Goal: Find specific page/section: Find specific page/section

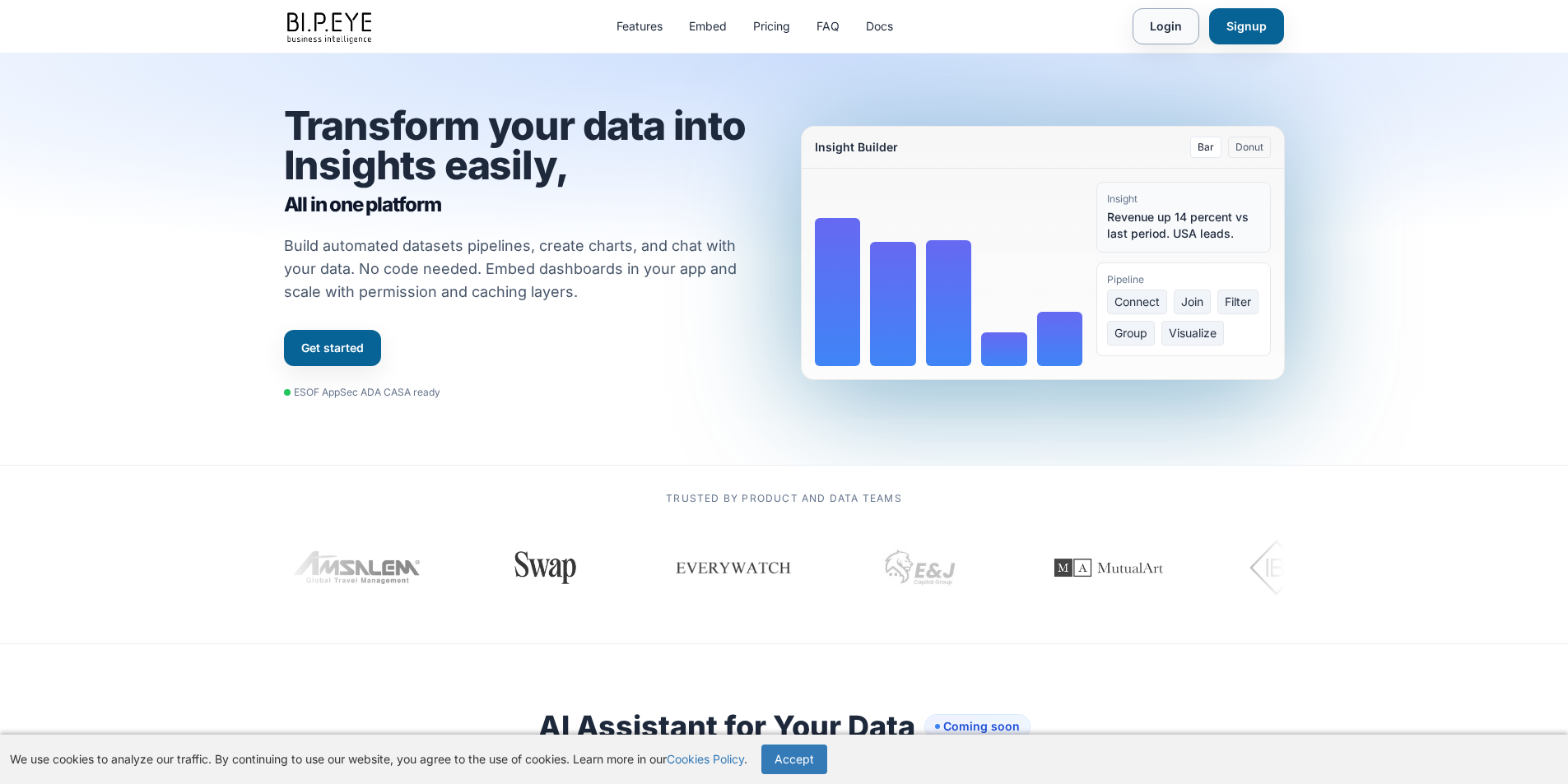
click at [1167, 22] on link "Login" at bounding box center [1166, 26] width 67 height 37
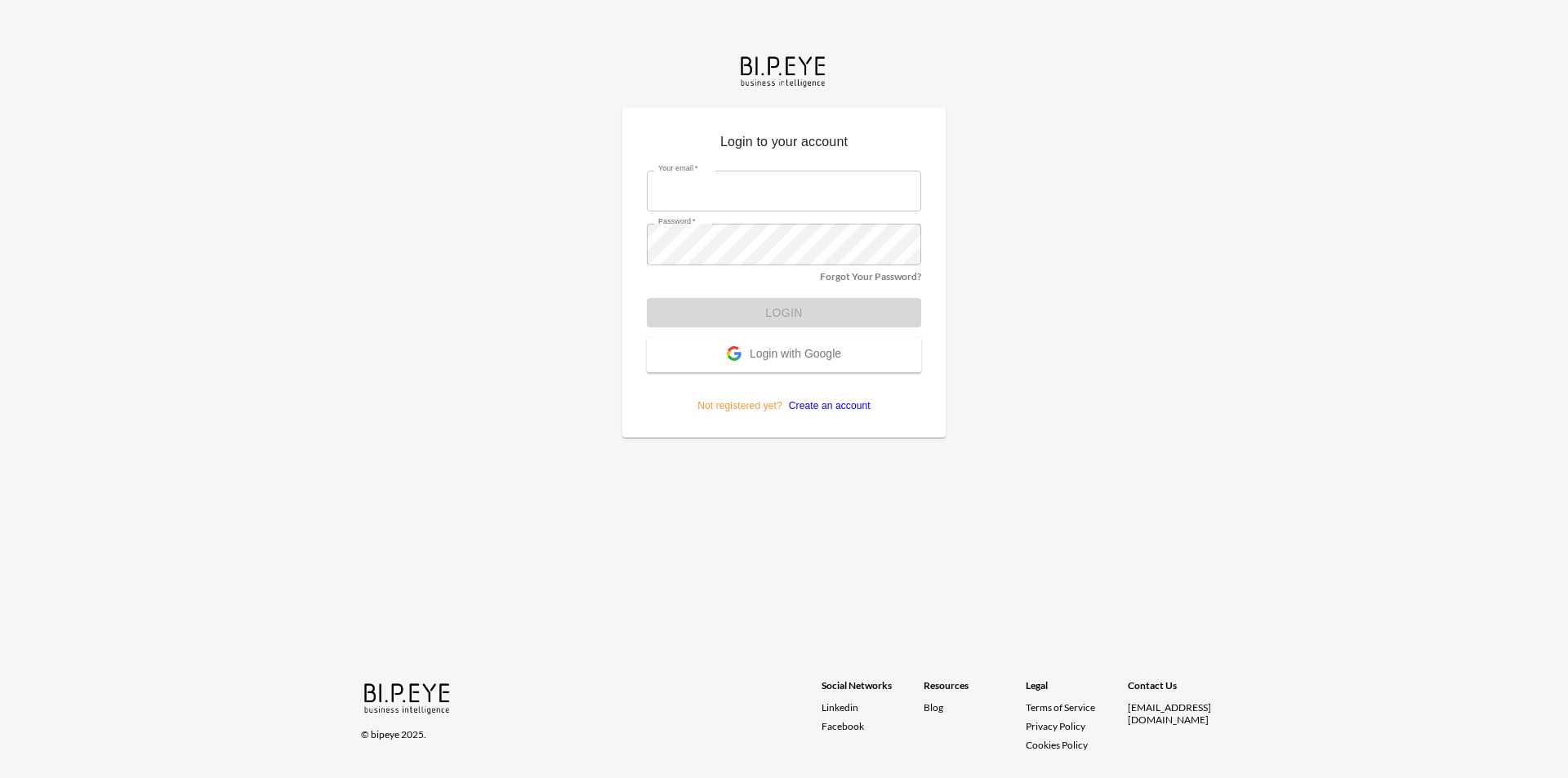
type input "dor_S@ibi.co.il"
click at [907, 314] on button "Login" at bounding box center [784, 313] width 275 height 30
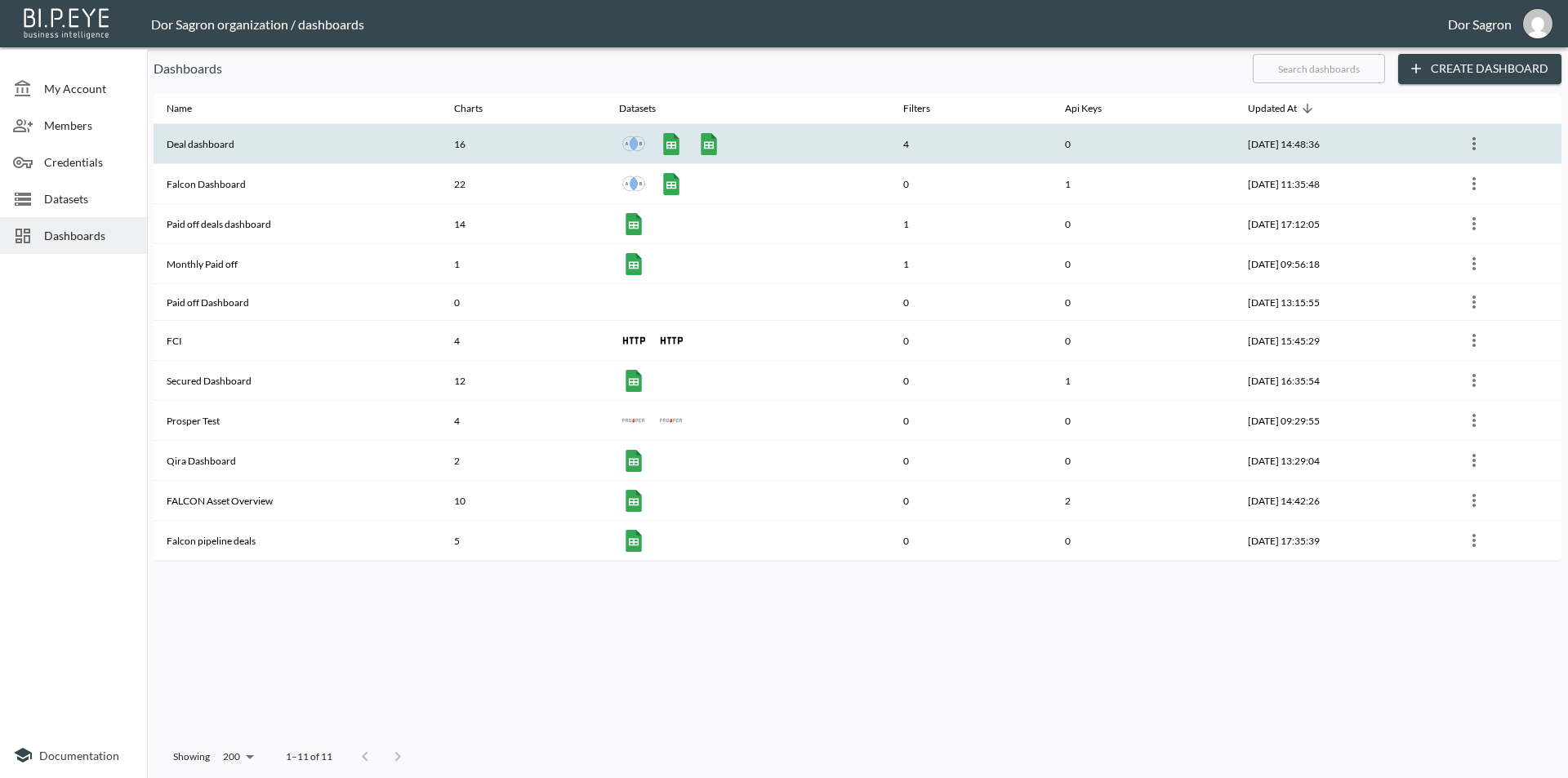
click at [199, 155] on th "Deal dashboard" at bounding box center [297, 144] width 288 height 40
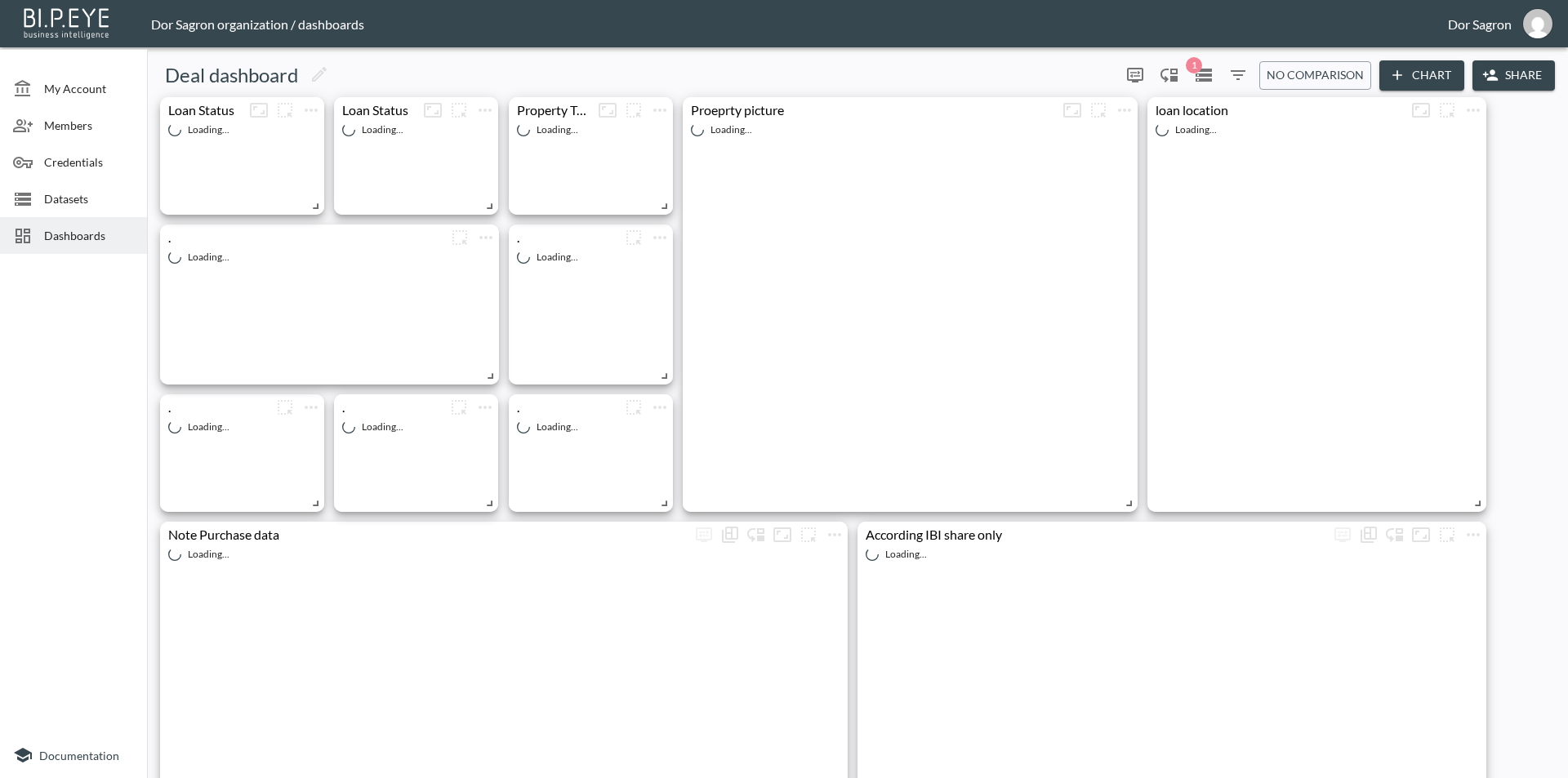
click at [74, 228] on span "Dashboards" at bounding box center [89, 236] width 90 height 17
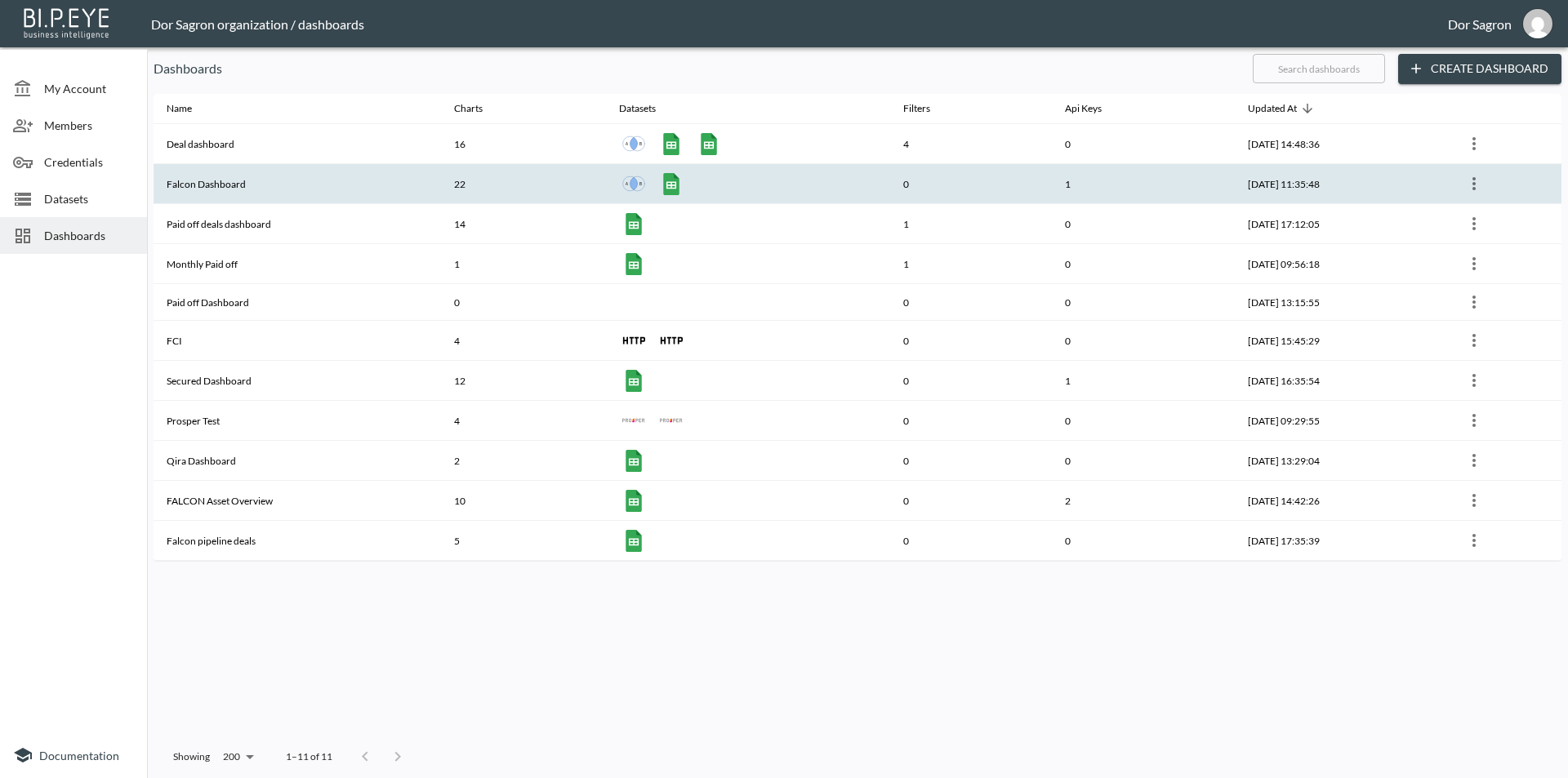
click at [206, 191] on th "Falcon Dashboard" at bounding box center [297, 184] width 288 height 40
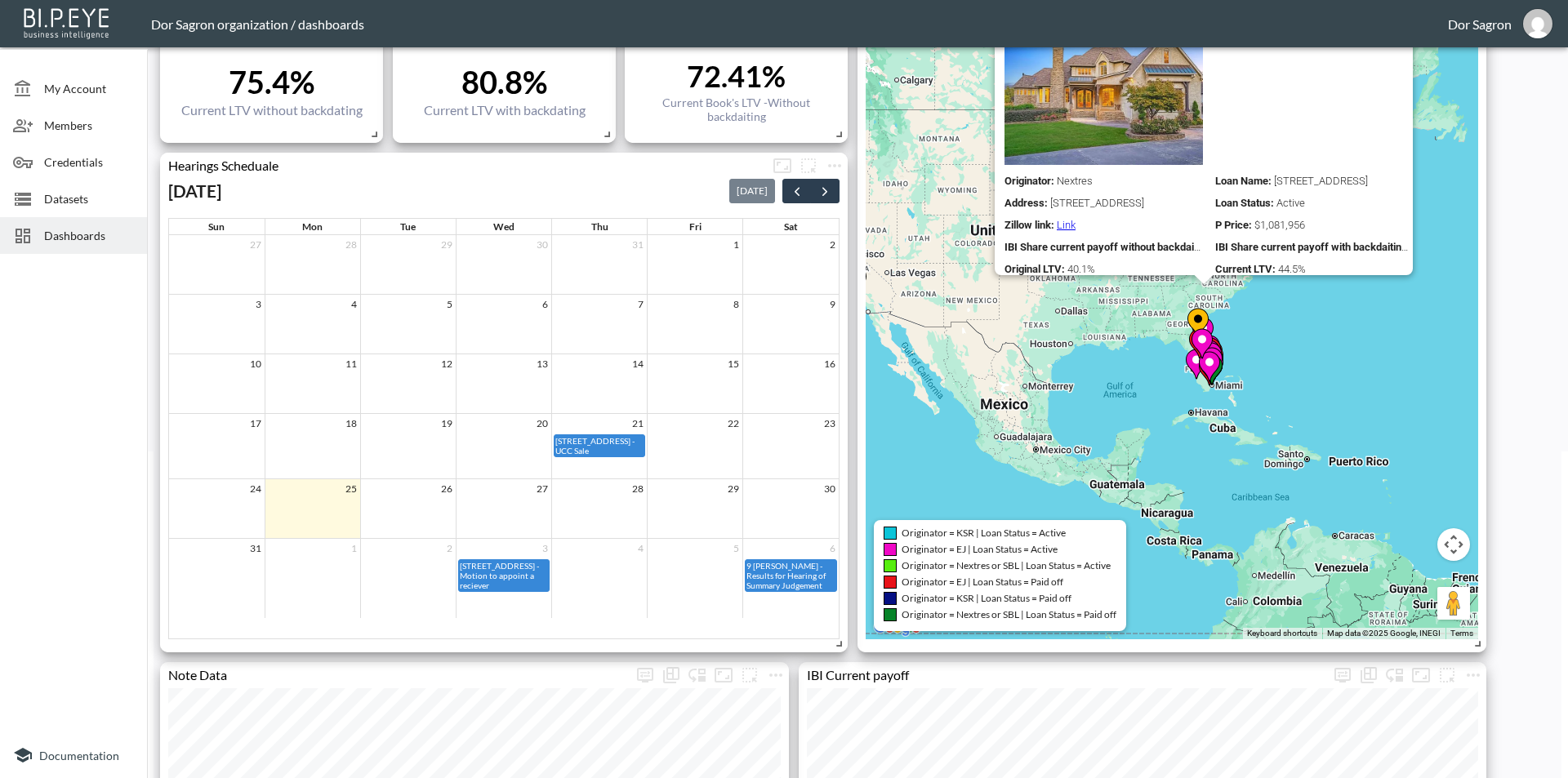
scroll to position [408, 0]
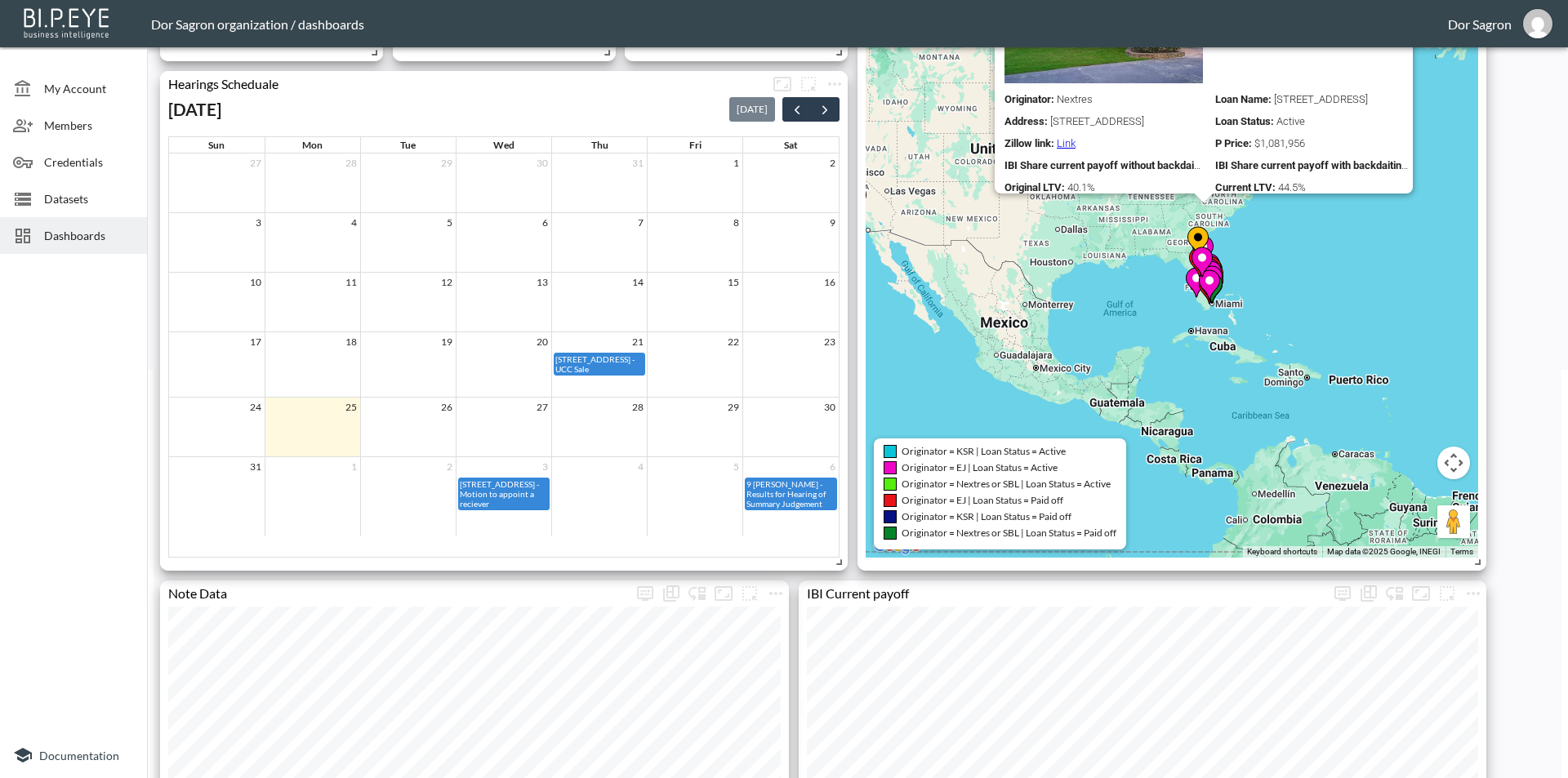
click at [1006, 484] on span "Originator = Nextres or SBL | Loan Status = Active" at bounding box center [1006, 484] width 209 height 12
click at [1004, 483] on span "Originator = Nextres or SBL | Loan Status = Active" at bounding box center [1006, 484] width 209 height 12
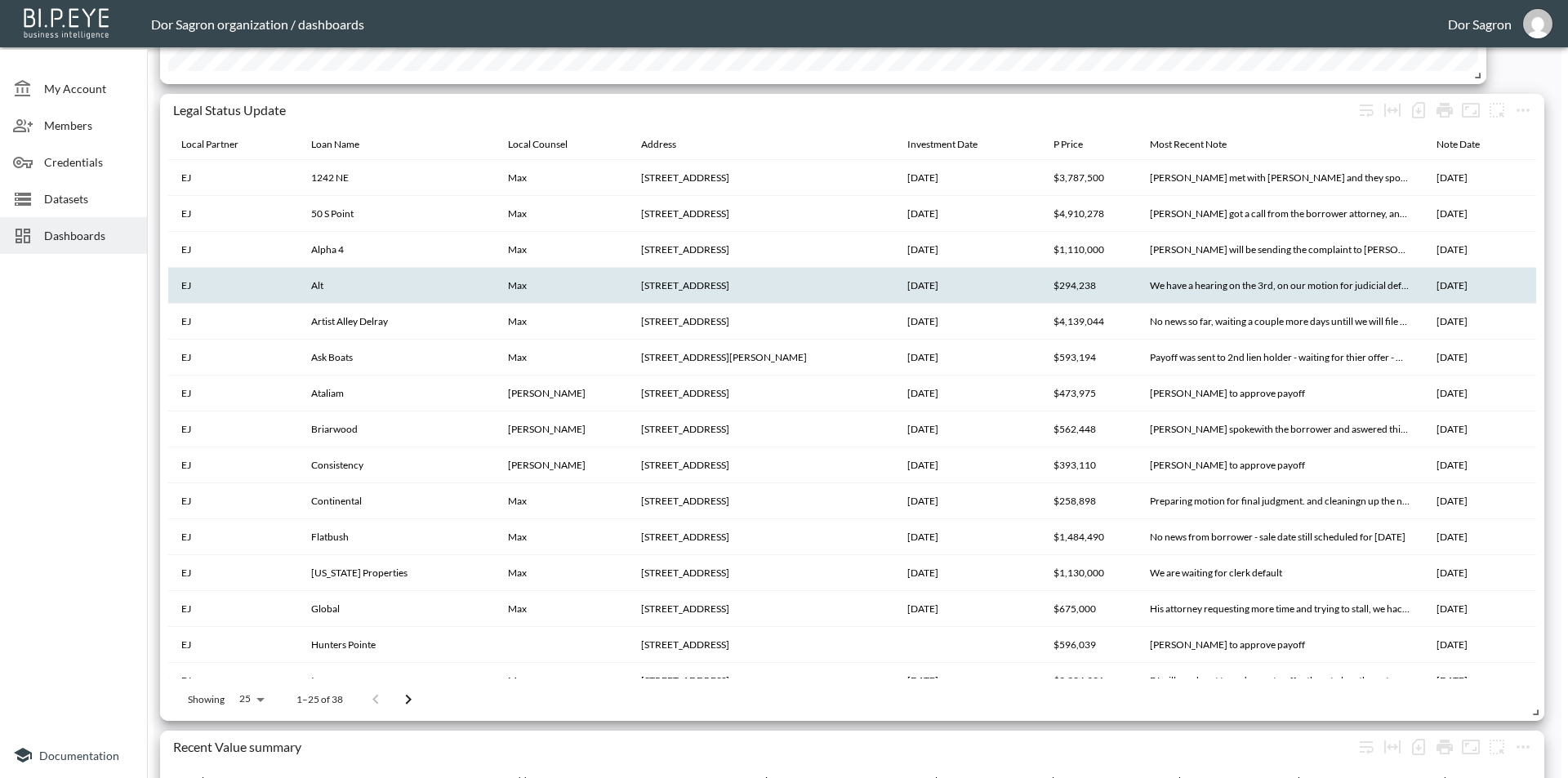
scroll to position [3021, 0]
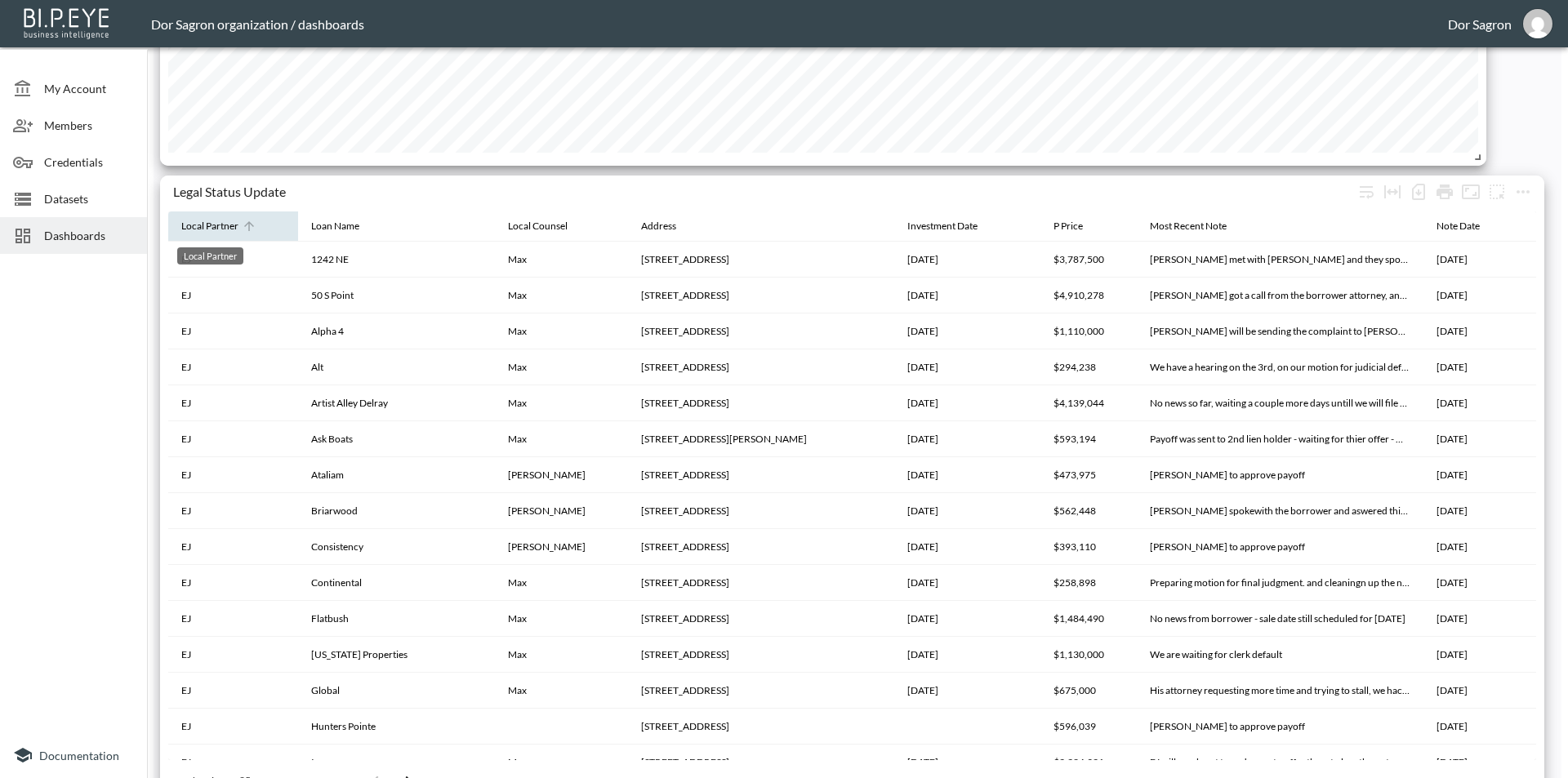
click at [193, 227] on div "Local Partner" at bounding box center [210, 226] width 57 height 20
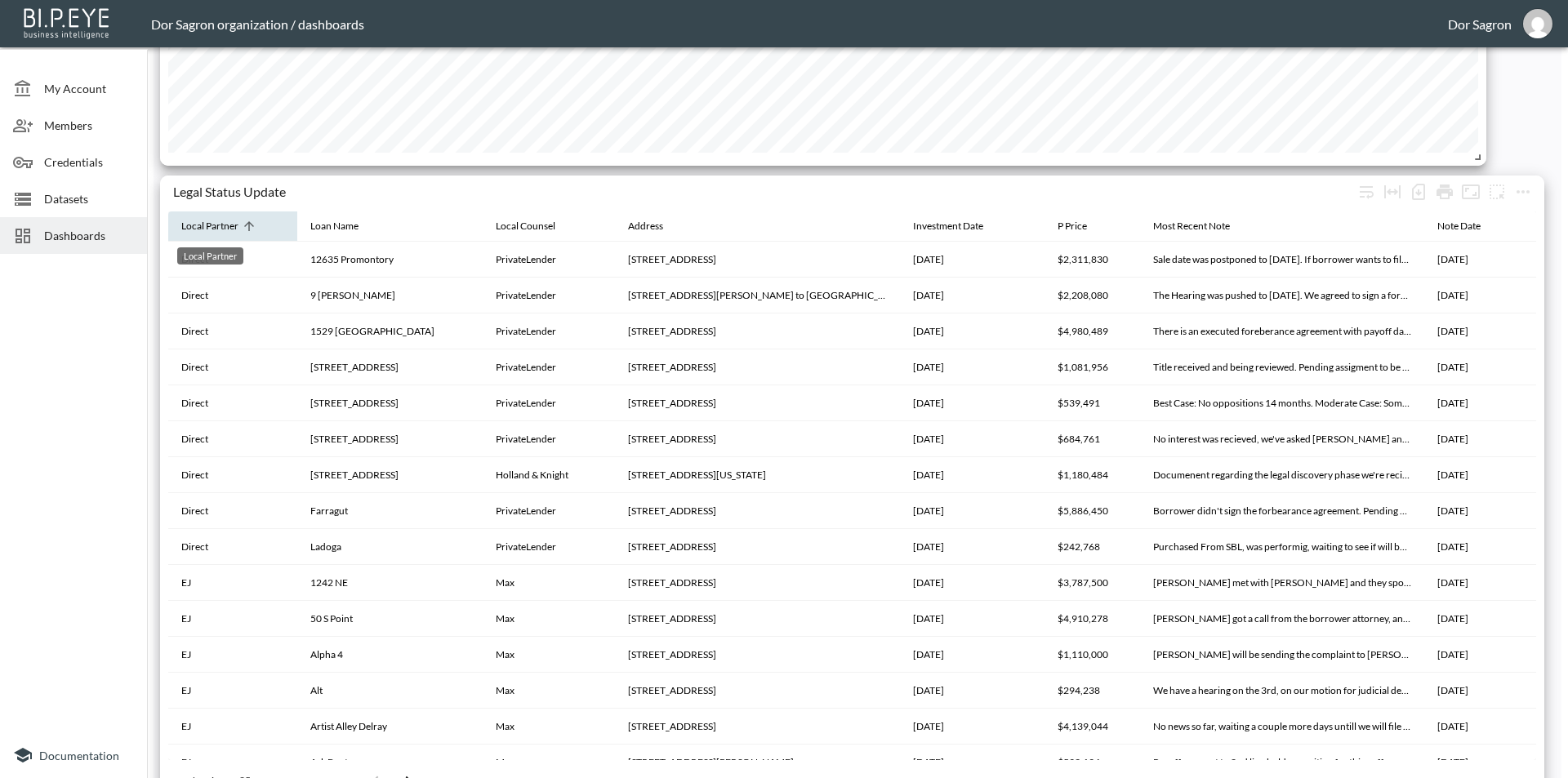
click at [193, 228] on div "Local Partner" at bounding box center [210, 226] width 57 height 20
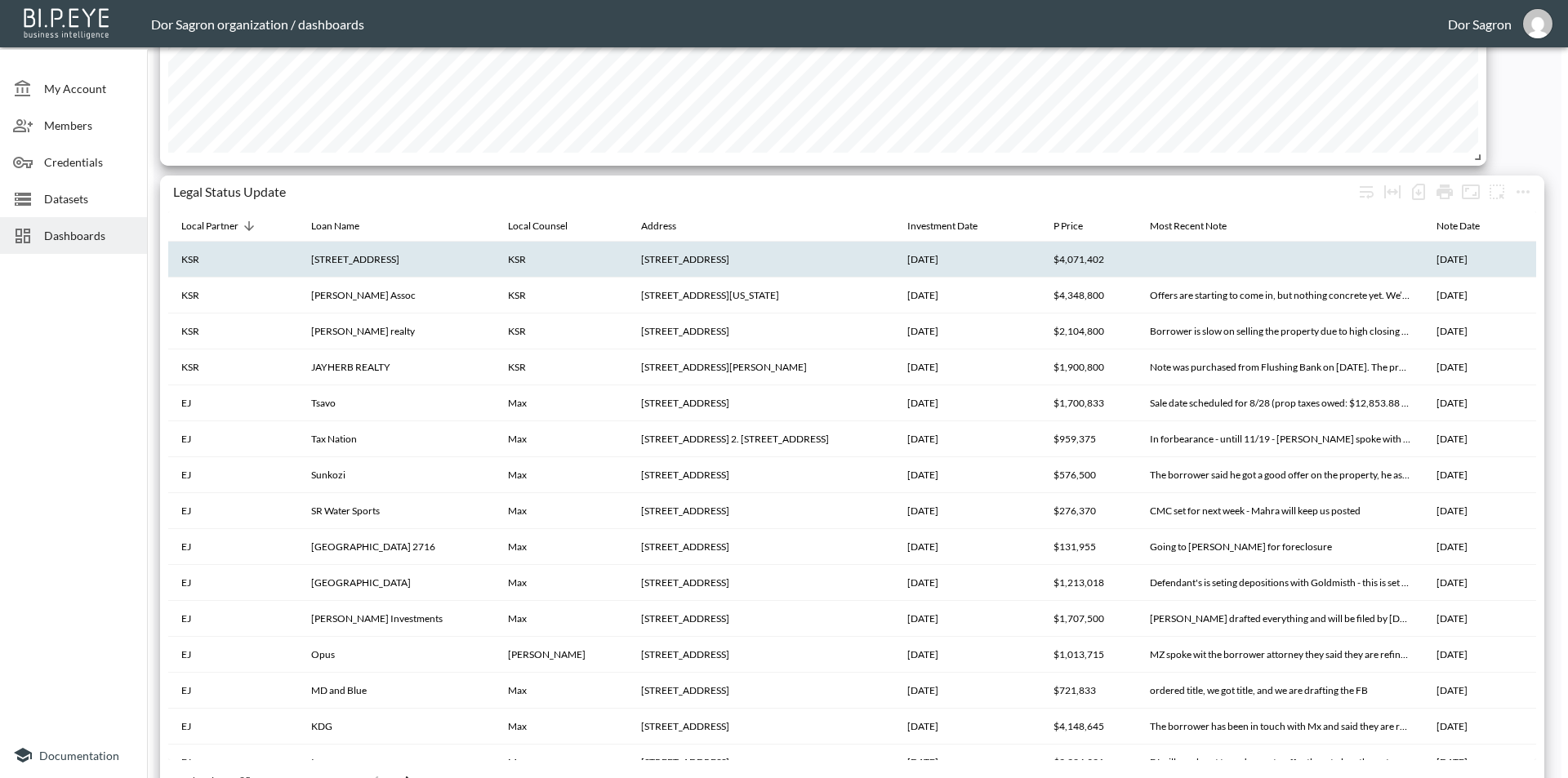
click at [639, 270] on th "224 N 6th St, Brooklyn, NY 11211" at bounding box center [761, 260] width 266 height 36
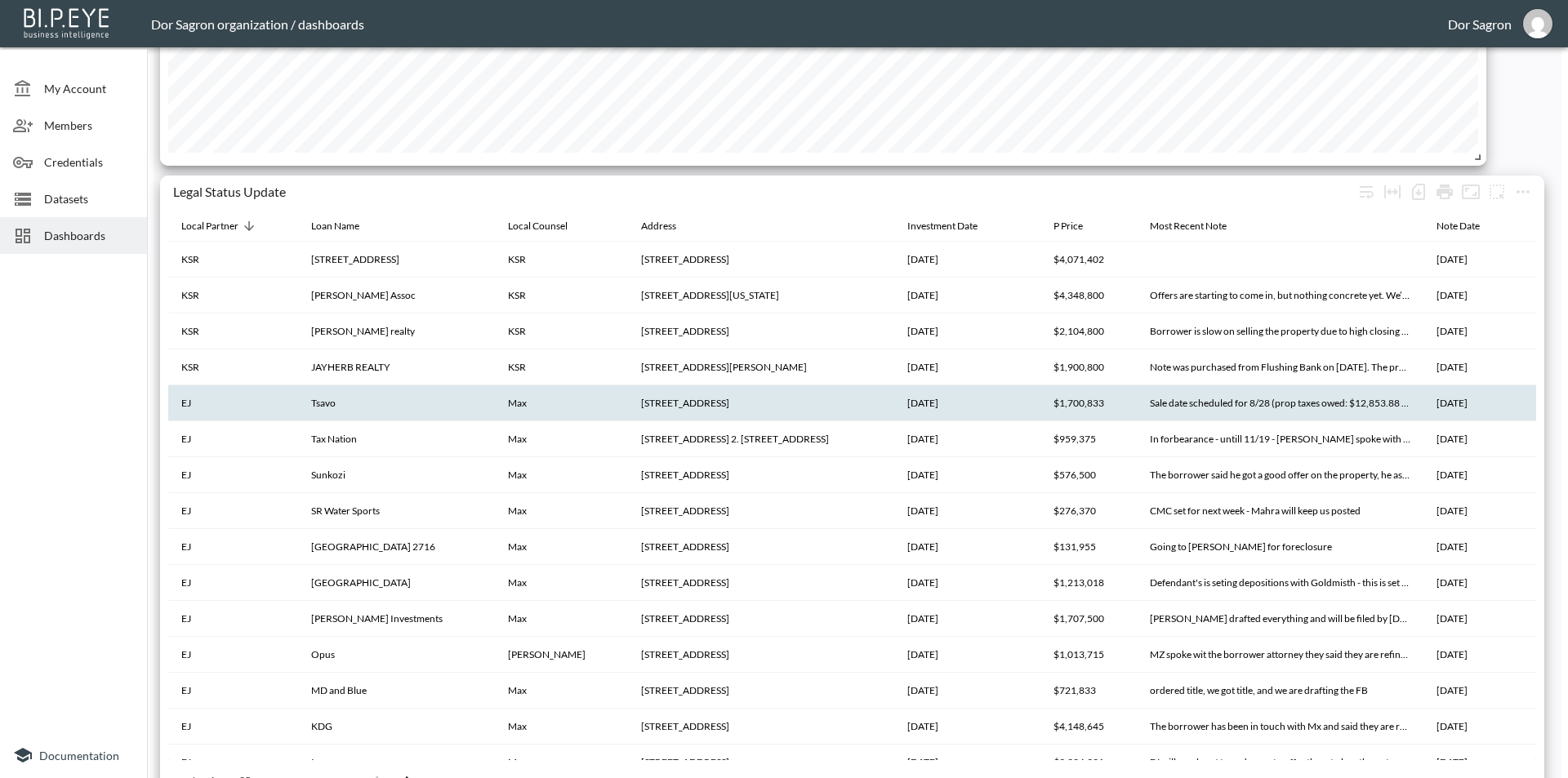
click at [341, 398] on th "Tsavo" at bounding box center [395, 403] width 196 height 36
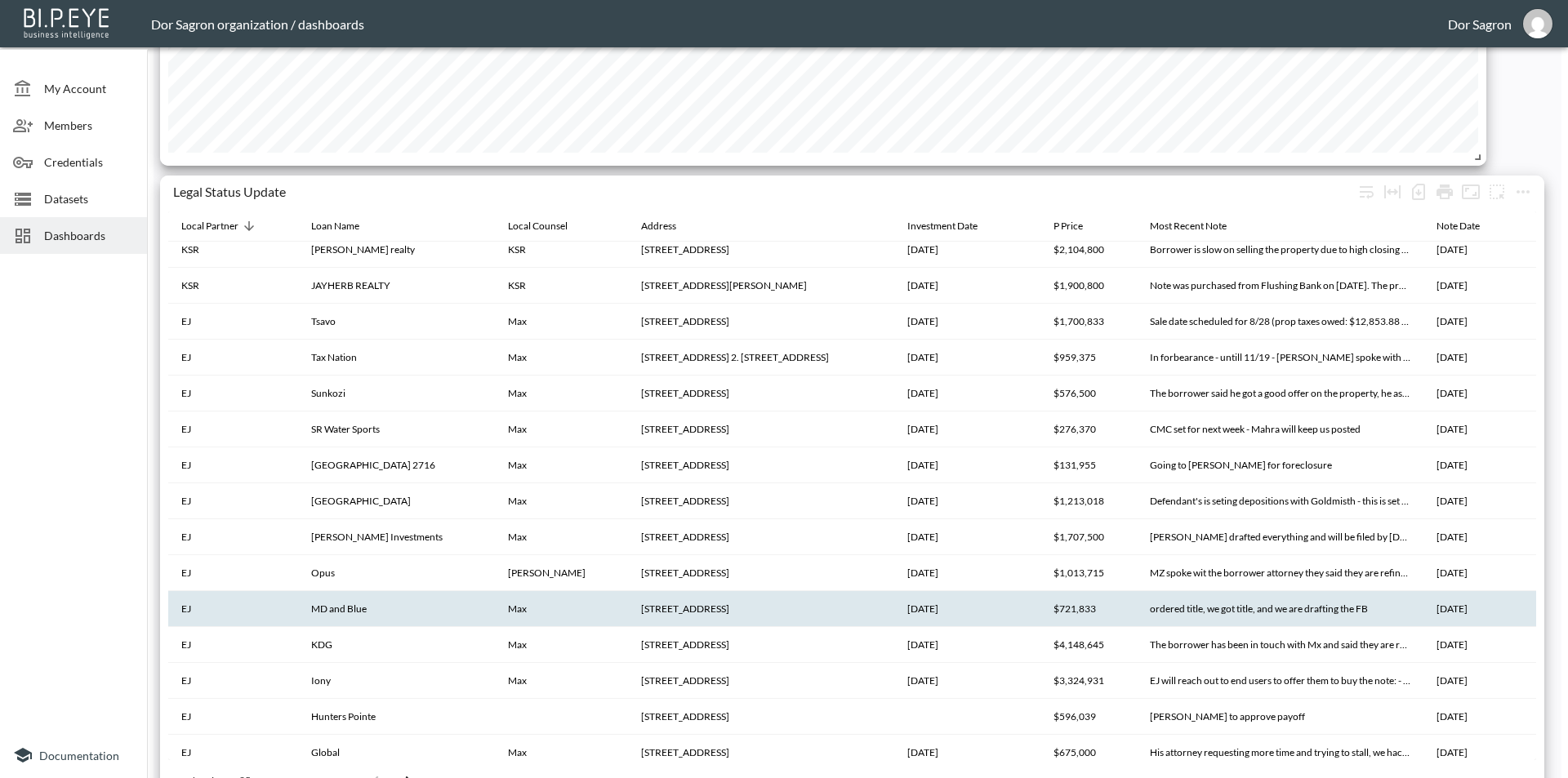
scroll to position [163, 0]
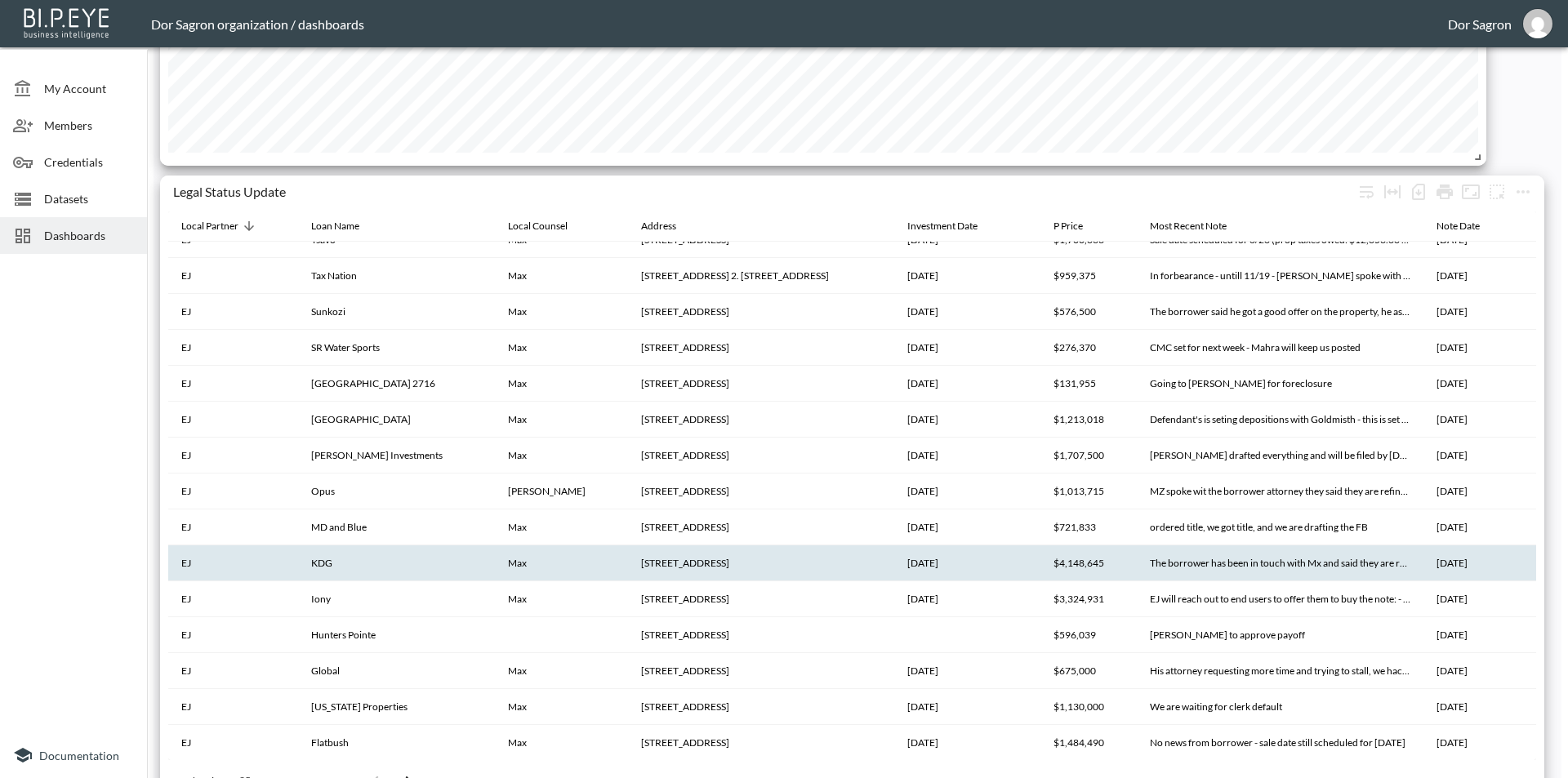
click at [337, 566] on th "KDG" at bounding box center [395, 564] width 196 height 36
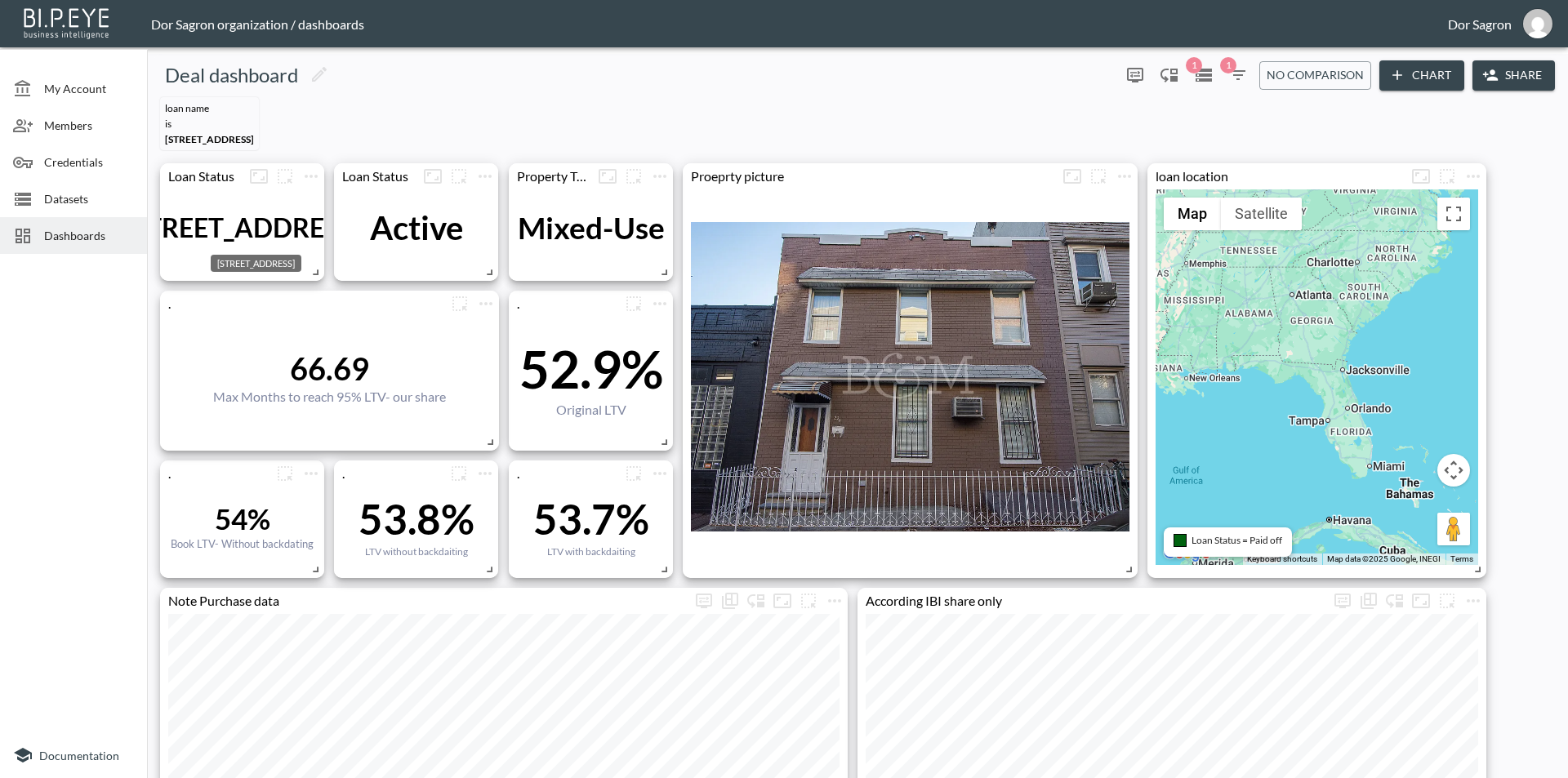
click at [227, 229] on div "[STREET_ADDRESS]" at bounding box center [242, 227] width 236 height 32
click at [227, 229] on div "224 N 6th St" at bounding box center [242, 227] width 236 height 32
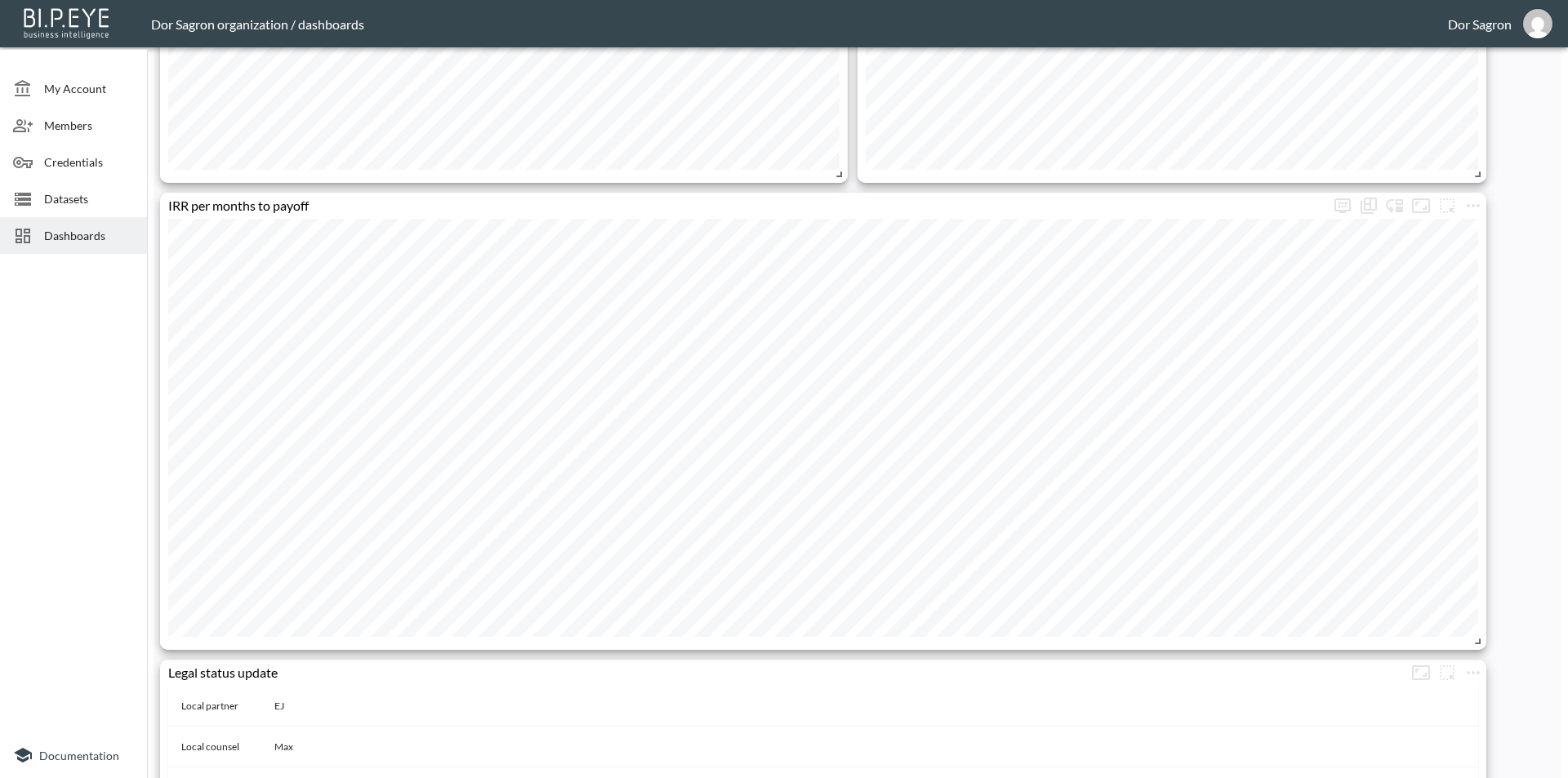
scroll to position [898, 0]
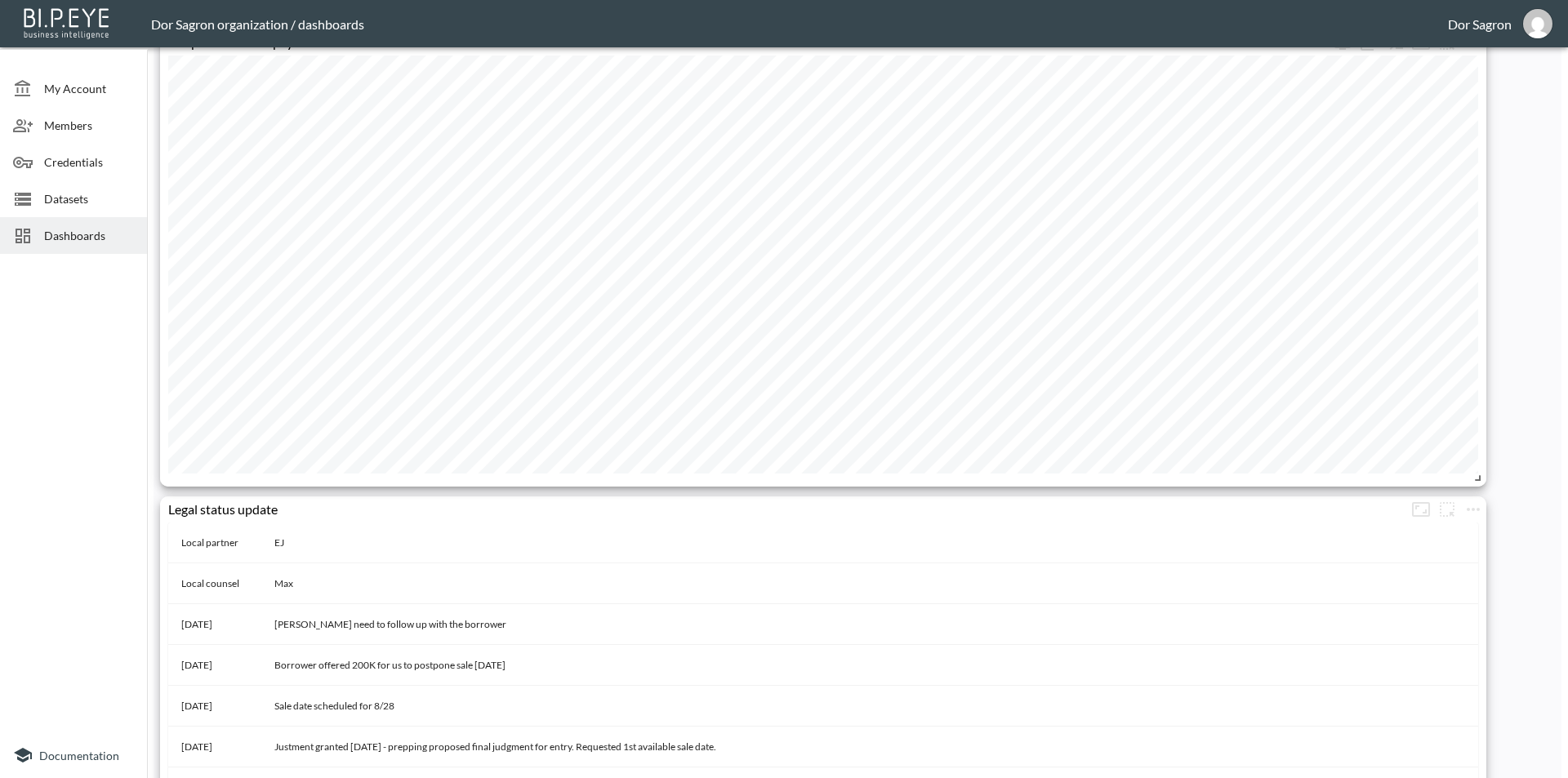
click at [302, 582] on td "Max" at bounding box center [869, 583] width 1217 height 41
drag, startPoint x: 302, startPoint y: 582, endPoint x: 176, endPoint y: 578, distance: 126.1
click at [176, 578] on tr "Local counsel Max" at bounding box center [823, 583] width 1310 height 41
click at [200, 579] on td "Local counsel" at bounding box center [215, 583] width 93 height 41
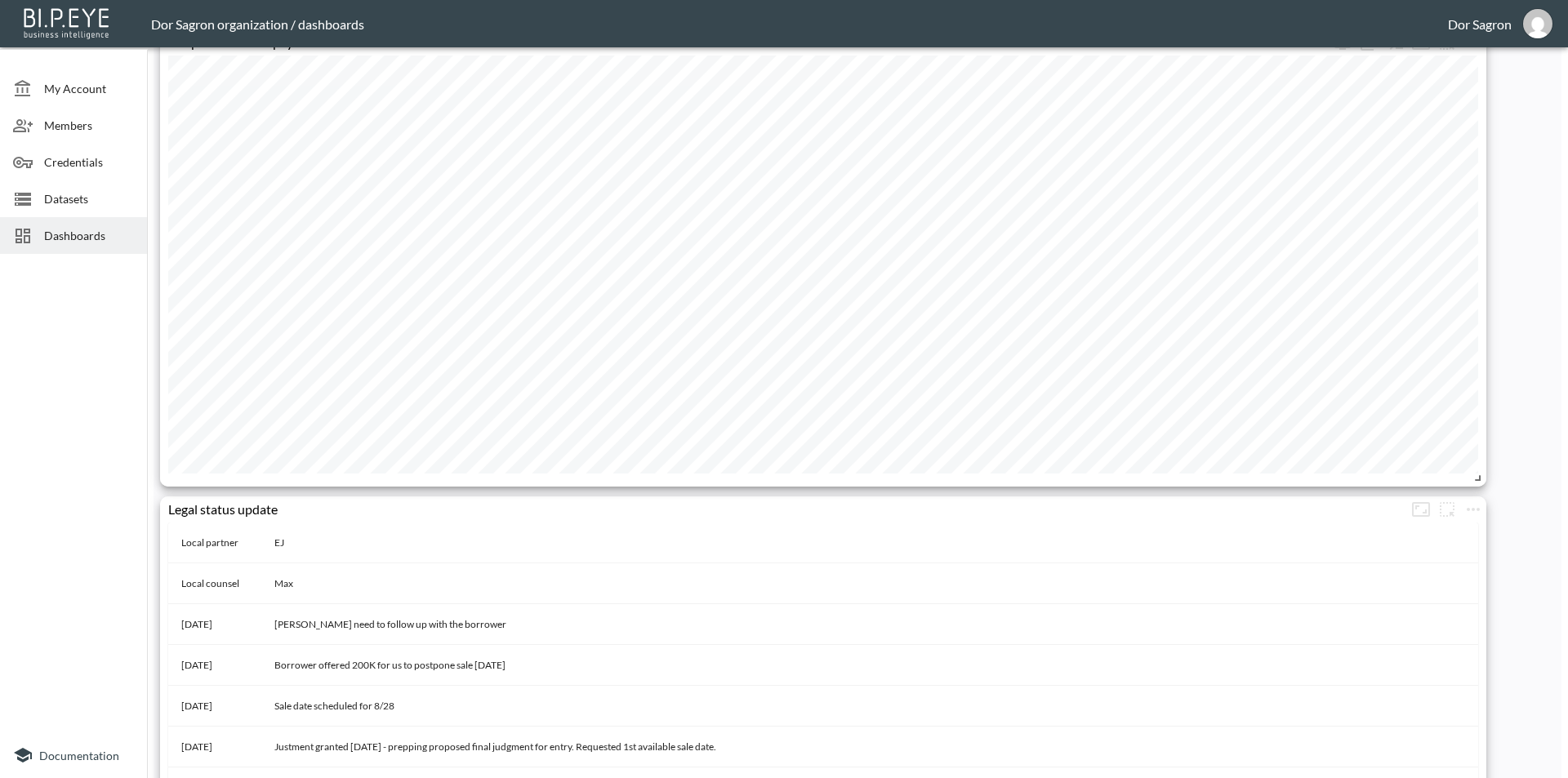
click at [200, 579] on td "Local counsel" at bounding box center [215, 583] width 93 height 41
drag, startPoint x: 200, startPoint y: 579, endPoint x: 305, endPoint y: 588, distance: 105.4
click at [305, 588] on tr "Local counsel Max" at bounding box center [823, 583] width 1310 height 41
click at [308, 588] on td "Max" at bounding box center [869, 583] width 1217 height 41
drag, startPoint x: 308, startPoint y: 588, endPoint x: 198, endPoint y: 573, distance: 111.0
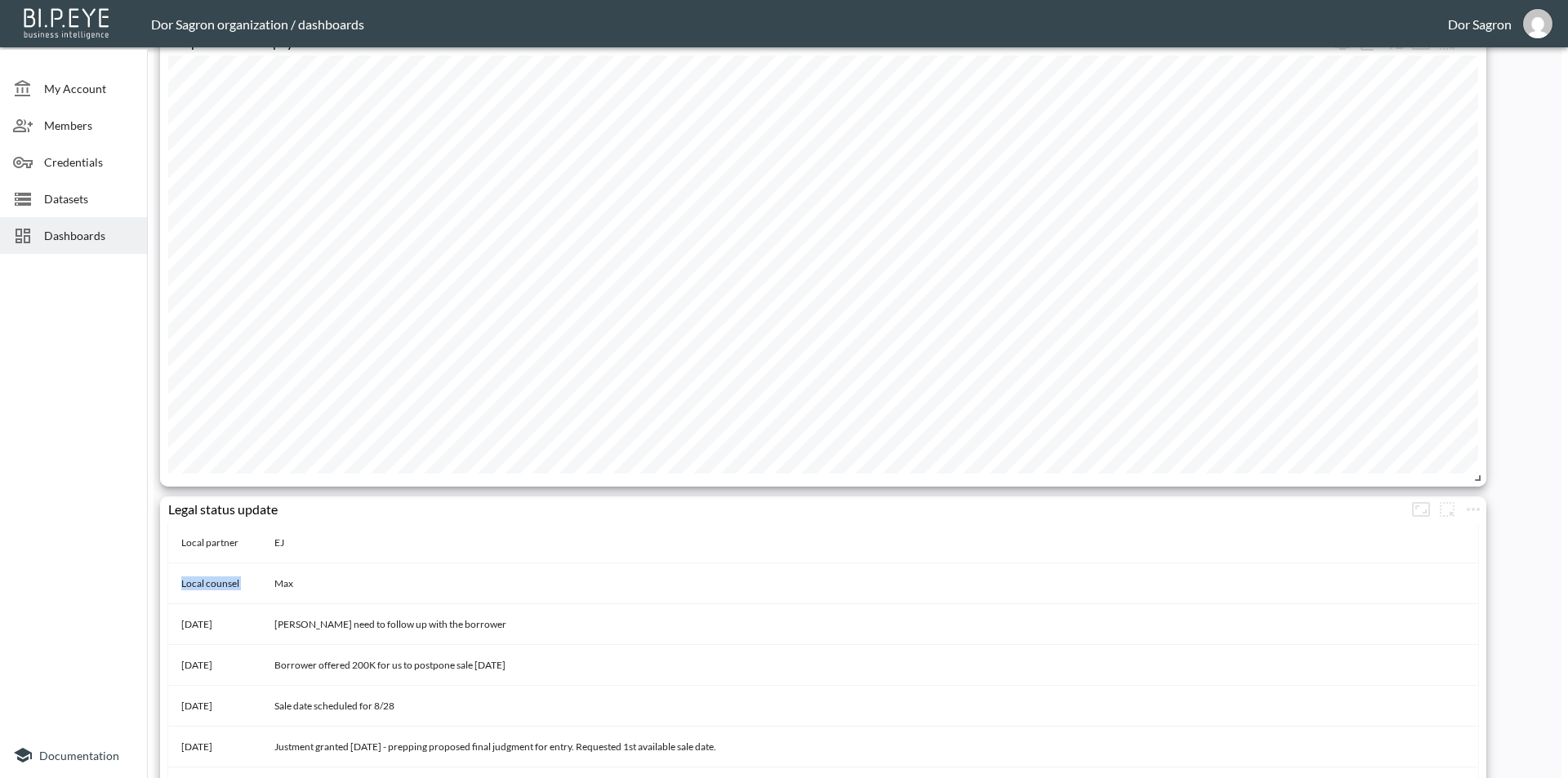
click at [198, 573] on tr "Local counsel Max" at bounding box center [823, 583] width 1310 height 41
click at [205, 580] on td "Local counsel" at bounding box center [215, 583] width 93 height 41
drag, startPoint x: 205, startPoint y: 580, endPoint x: 306, endPoint y: 585, distance: 101.1
click at [306, 585] on tr "Local counsel Max" at bounding box center [823, 583] width 1310 height 41
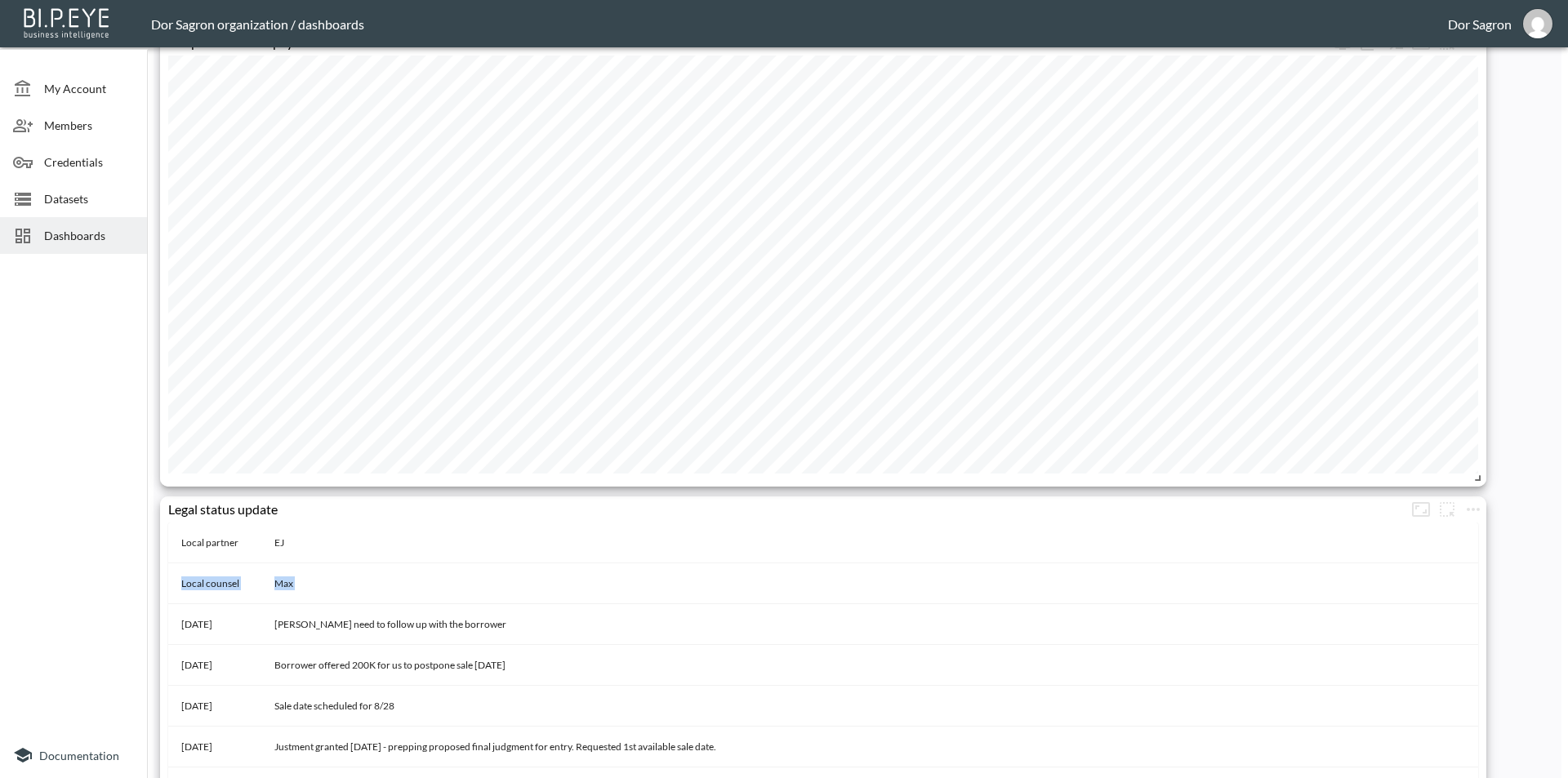
click at [308, 585] on td "Max" at bounding box center [869, 583] width 1217 height 41
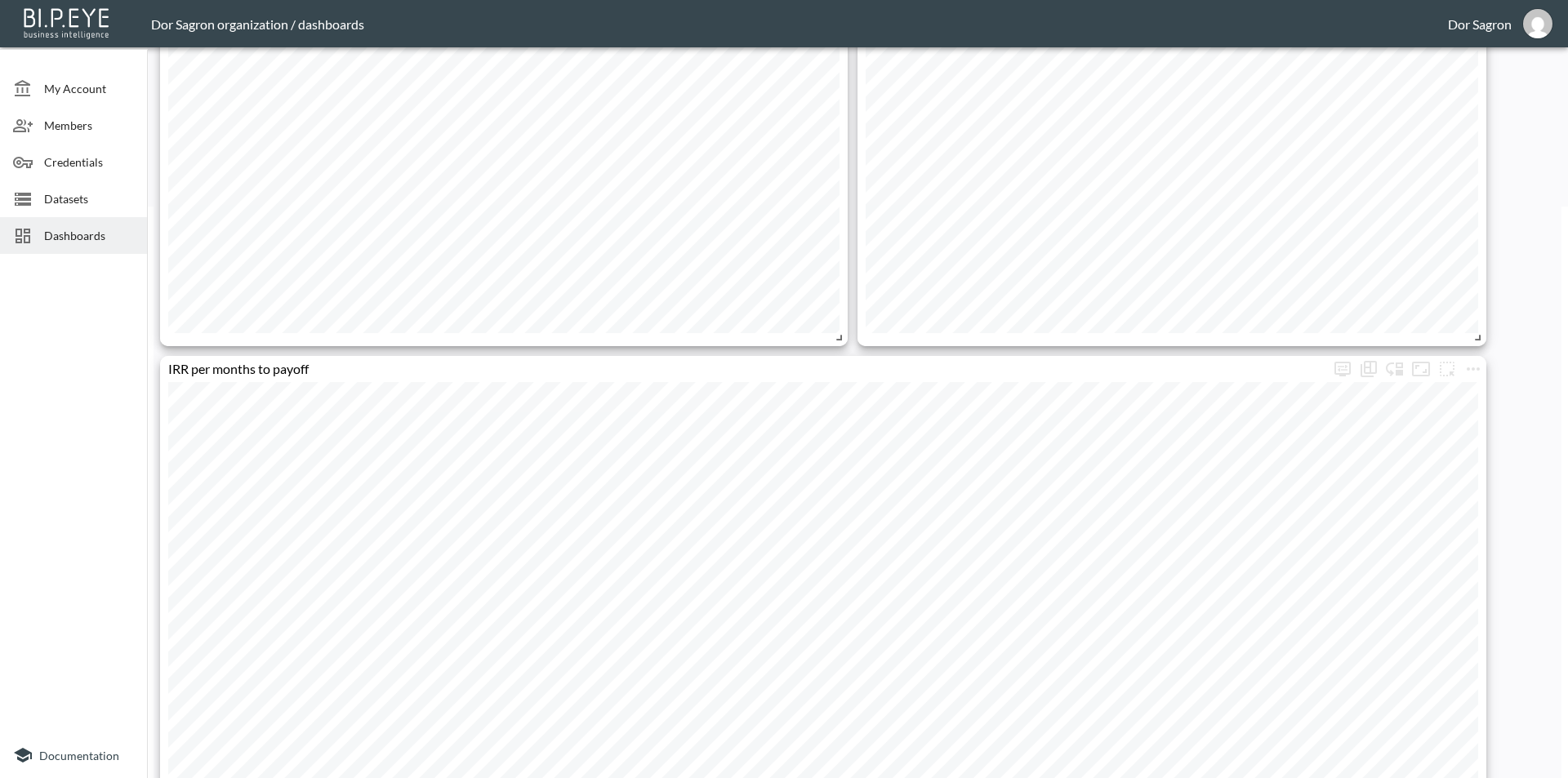
scroll to position [0, 0]
